Goal: Task Accomplishment & Management: Manage account settings

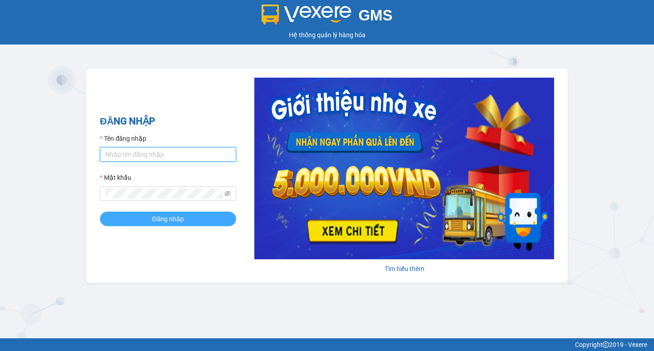
type input "tram.thanhlich"
click at [215, 216] on button "Đăng nhập" at bounding box center [168, 219] width 136 height 15
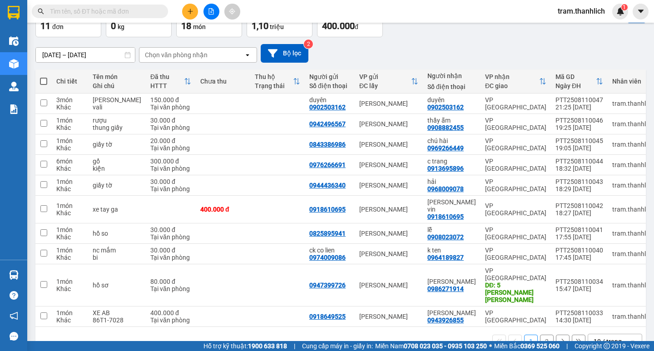
scroll to position [60, 0]
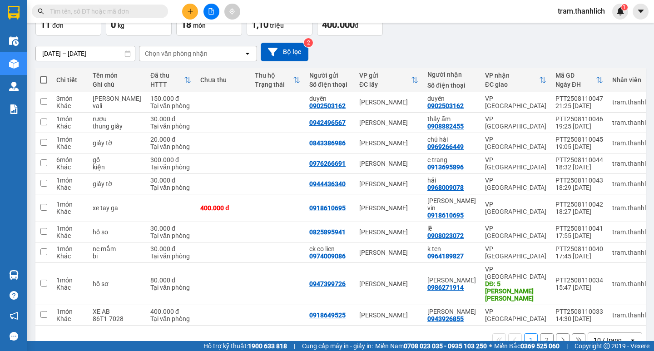
click at [606, 336] on div "10 / trang" at bounding box center [608, 340] width 28 height 9
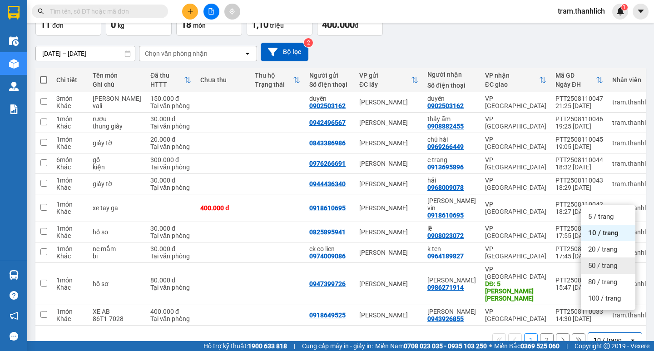
click at [597, 261] on span "50 / trang" at bounding box center [602, 265] width 29 height 9
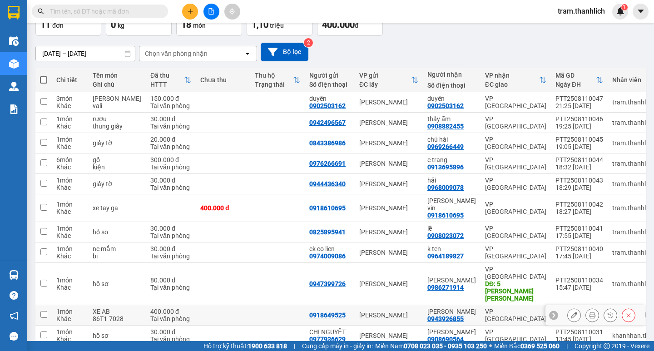
scroll to position [84, 0]
